Goal: Information Seeking & Learning: Learn about a topic

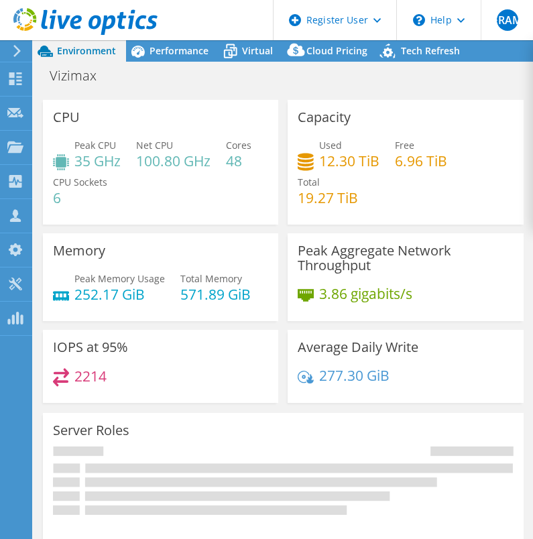
select select "USD"
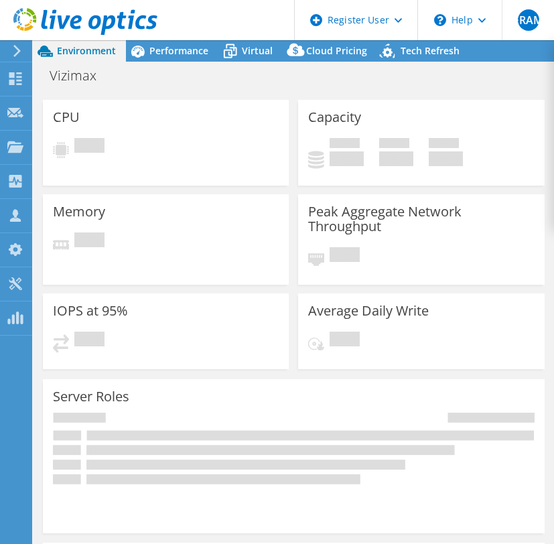
select select "USD"
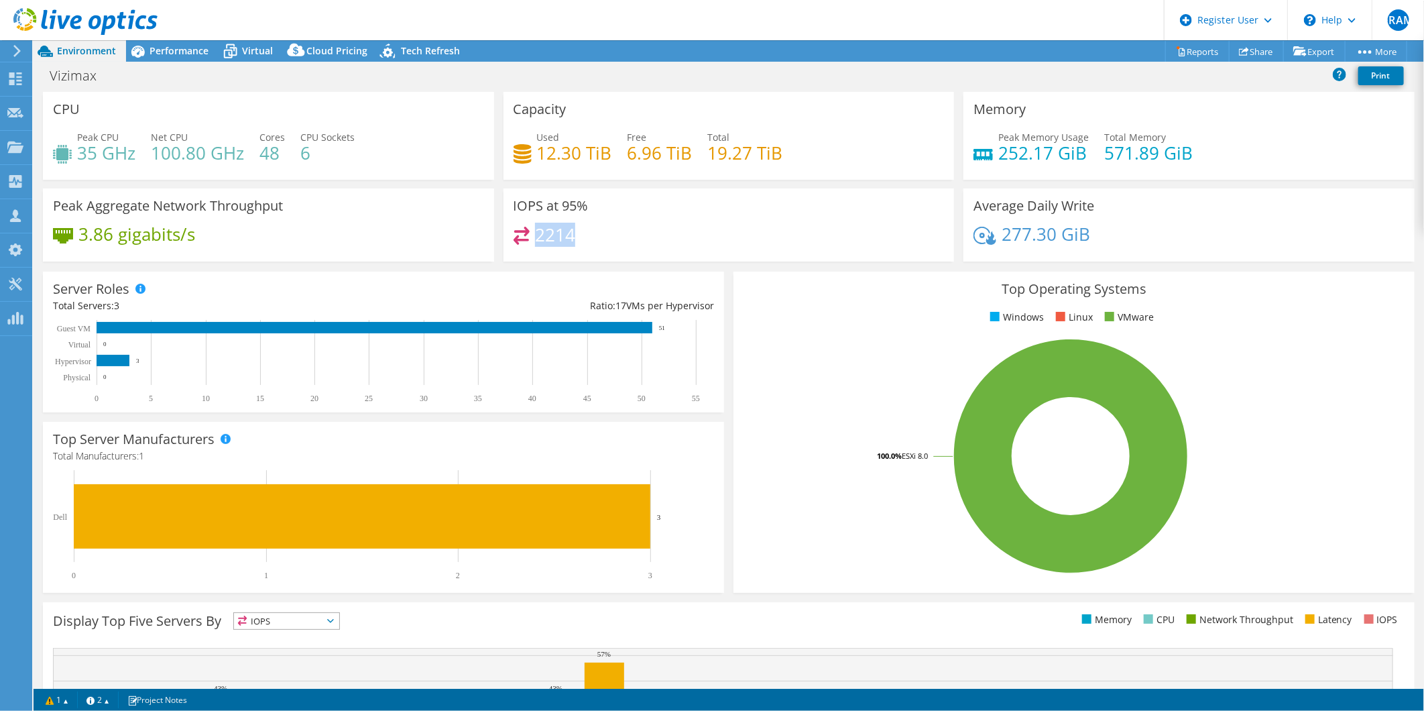
drag, startPoint x: 584, startPoint y: 245, endPoint x: 656, endPoint y: 250, distance: 71.9
click at [554, 252] on div "2214" at bounding box center [729, 241] width 431 height 29
drag, startPoint x: 656, startPoint y: 250, endPoint x: 627, endPoint y: 231, distance: 34.4
click at [554, 231] on div "2214" at bounding box center [729, 241] width 431 height 29
drag, startPoint x: 618, startPoint y: 152, endPoint x: 740, endPoint y: 159, distance: 122.2
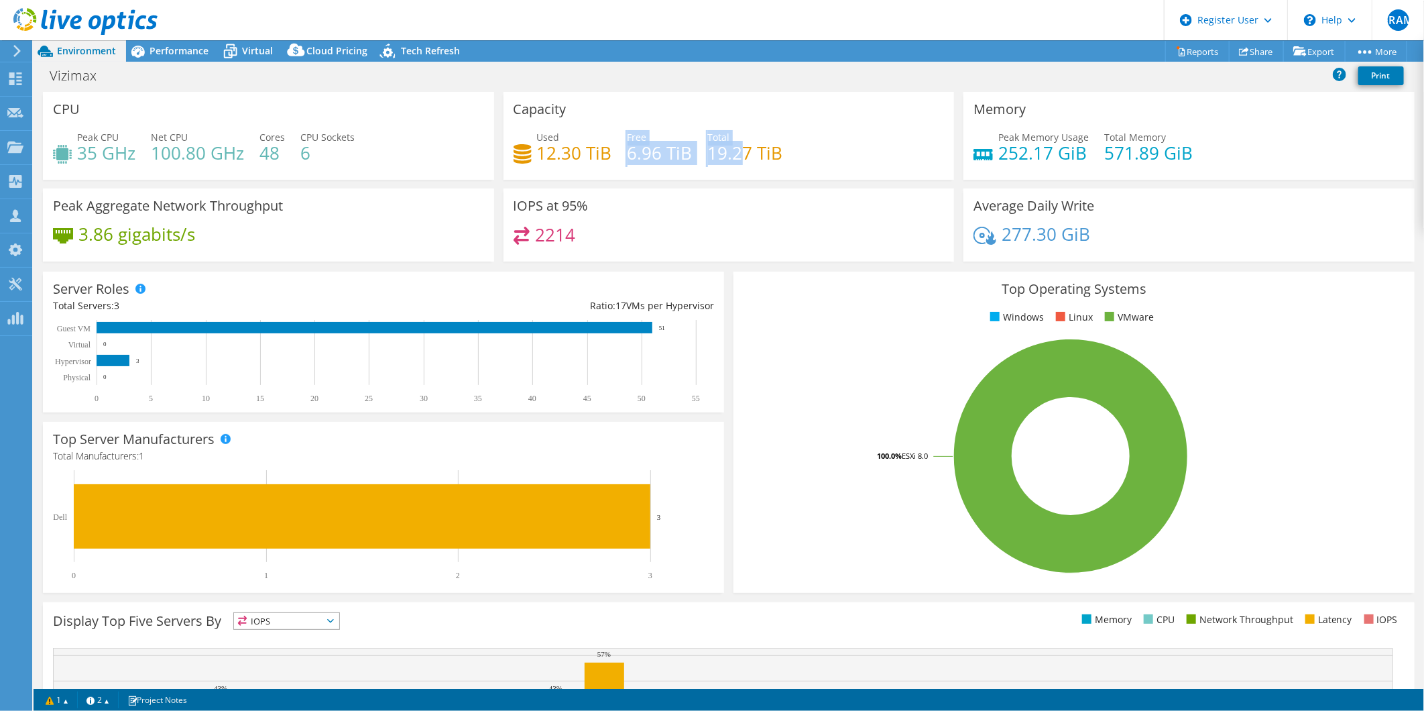
click at [554, 159] on div "Used 12.30 TiB Free 6.96 TiB Total 19.27 TiB" at bounding box center [729, 152] width 431 height 44
click at [525, 182] on div "Capacity Used 12.30 TiB Free 6.96 TiB Total 19.27 TiB" at bounding box center [729, 140] width 461 height 97
click at [201, 48] on span "Performance" at bounding box center [179, 50] width 59 height 13
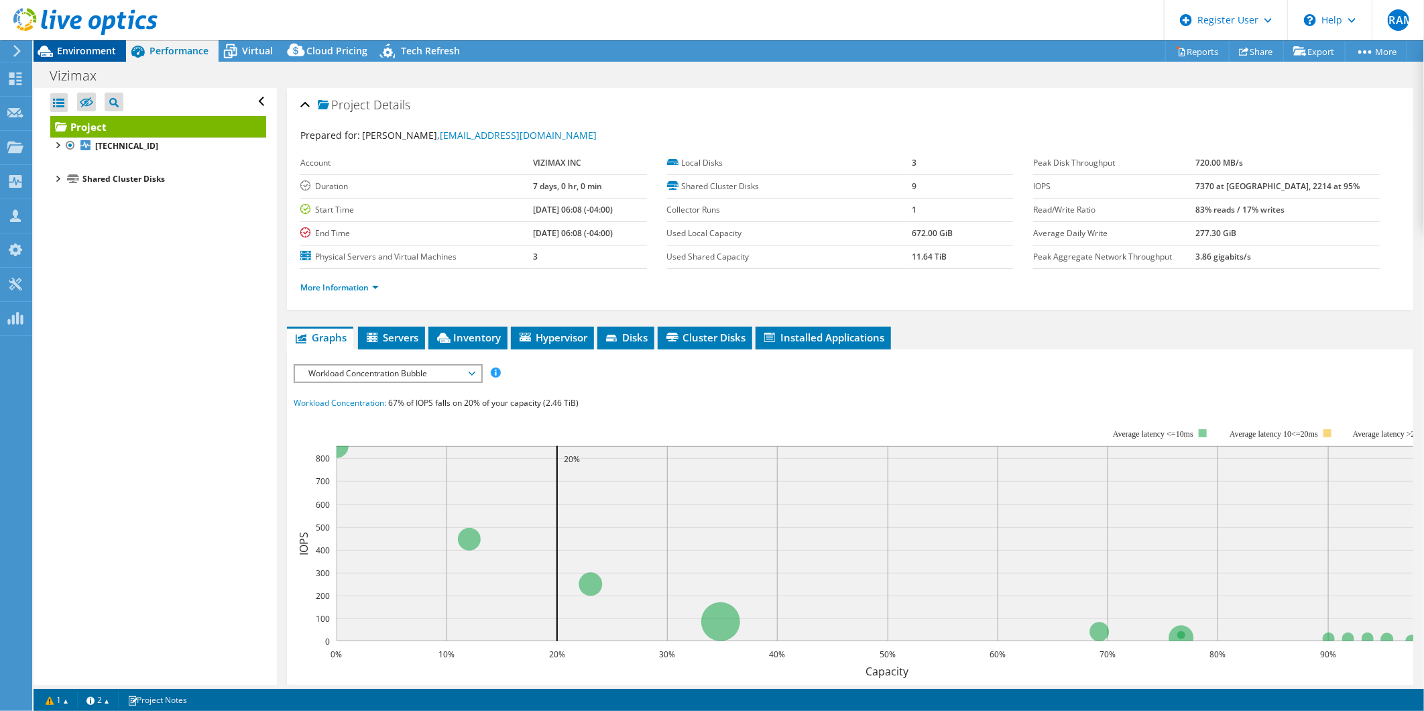
click at [107, 49] on span "Environment" at bounding box center [86, 50] width 59 height 13
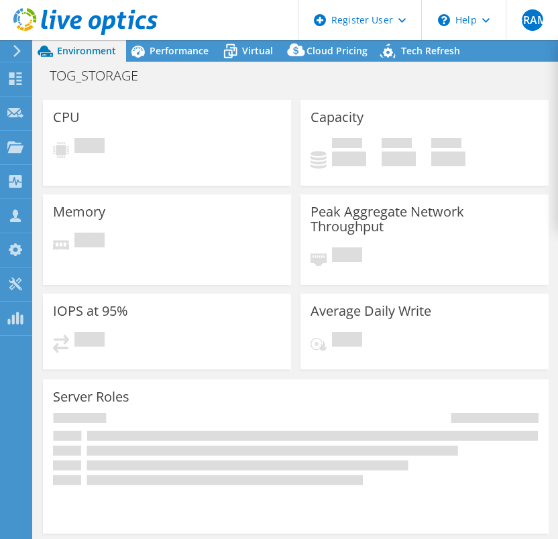
select select "USD"
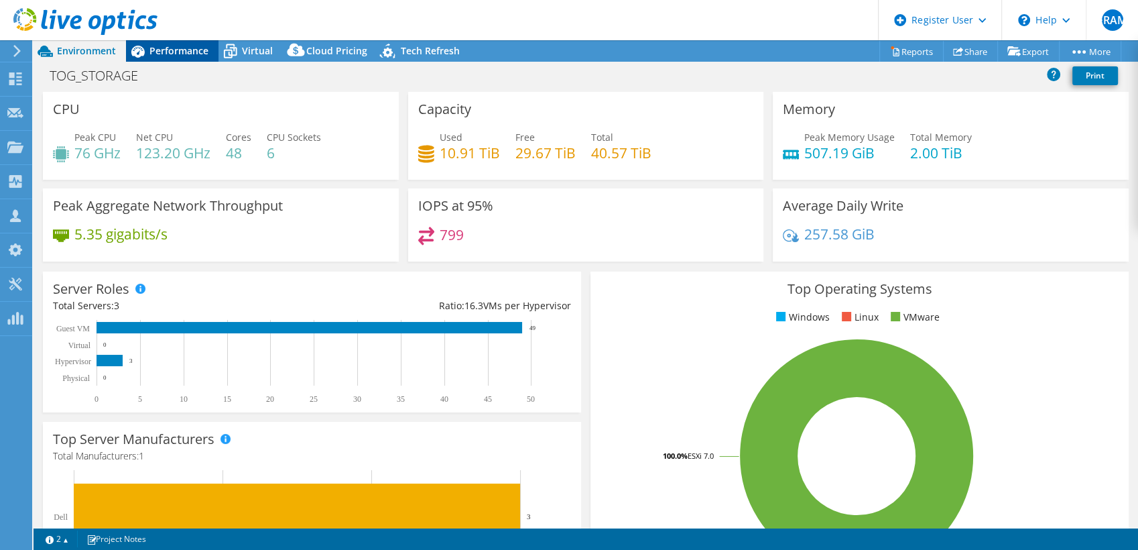
click at [161, 51] on span "Performance" at bounding box center [179, 50] width 59 height 13
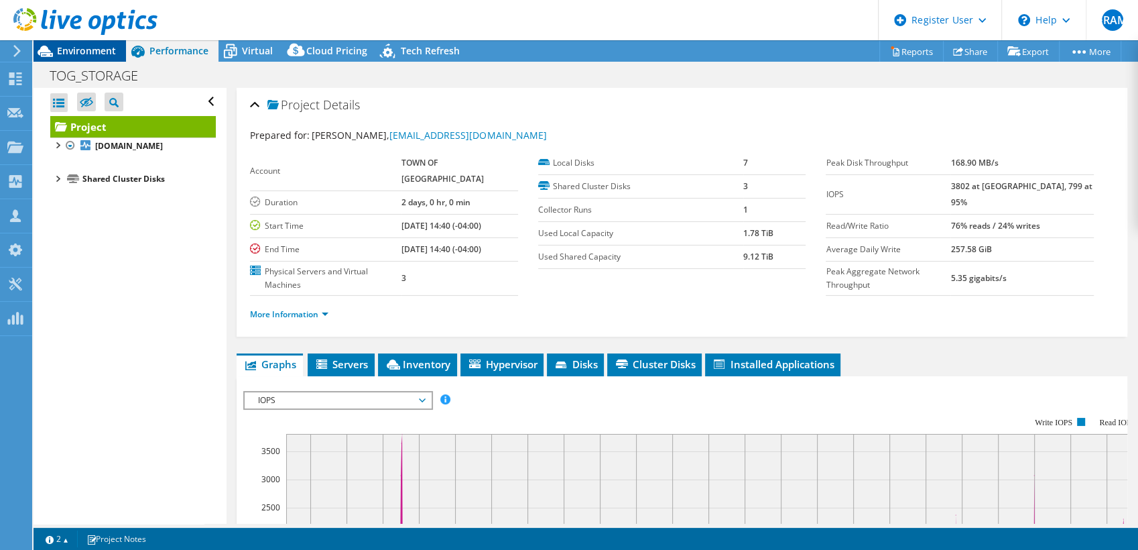
click at [97, 53] on span "Environment" at bounding box center [86, 50] width 59 height 13
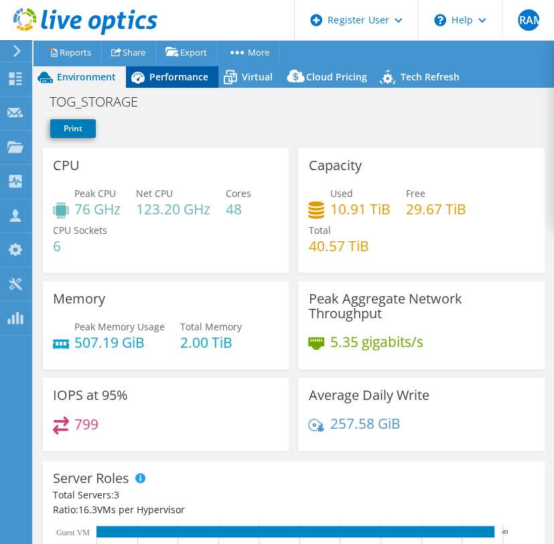
click at [177, 78] on span "Performance" at bounding box center [179, 76] width 59 height 13
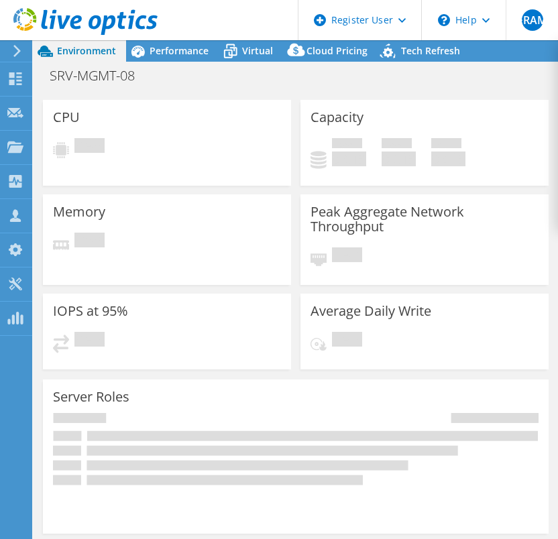
select select "USD"
select select "[GEOGRAPHIC_DATA]"
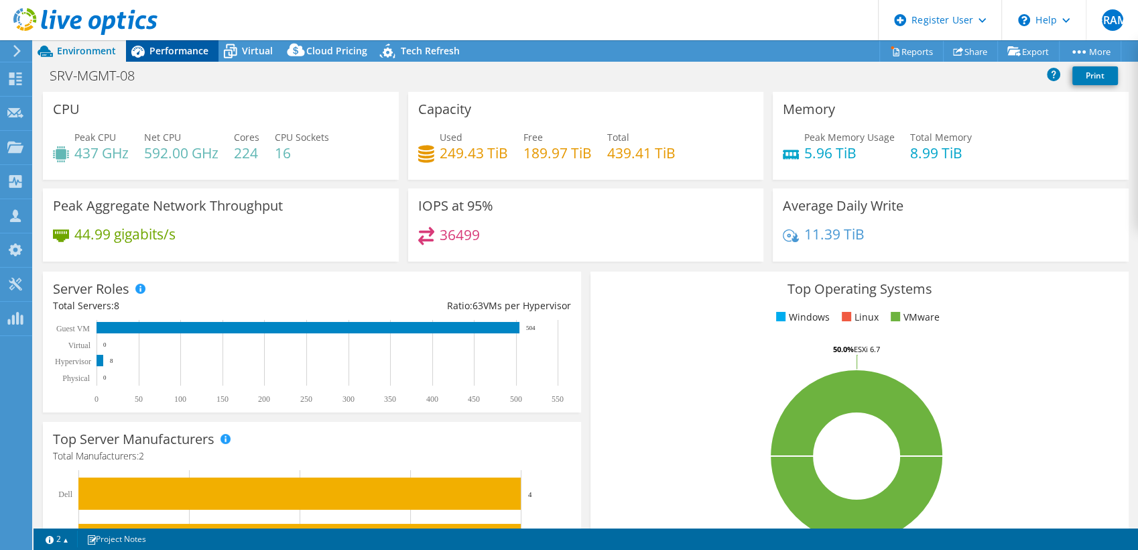
click at [167, 50] on span "Performance" at bounding box center [179, 50] width 59 height 13
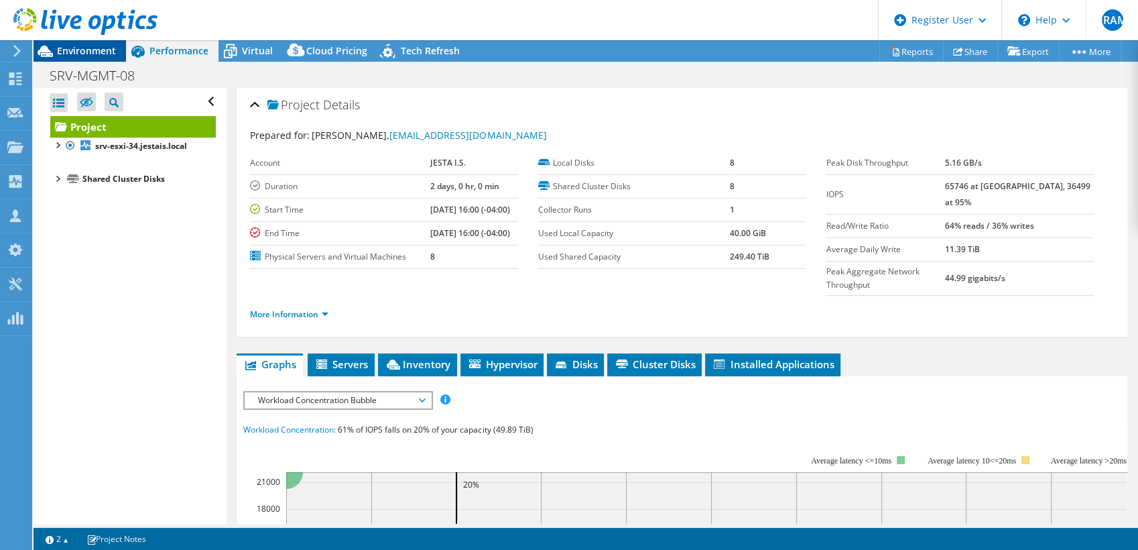
click at [106, 56] on span "Environment" at bounding box center [86, 50] width 59 height 13
